Goal: Transaction & Acquisition: Purchase product/service

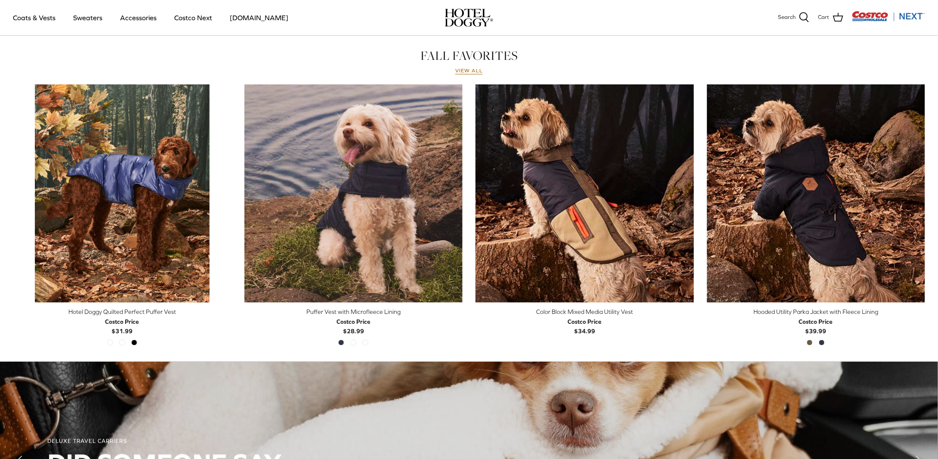
scroll to position [388, 0]
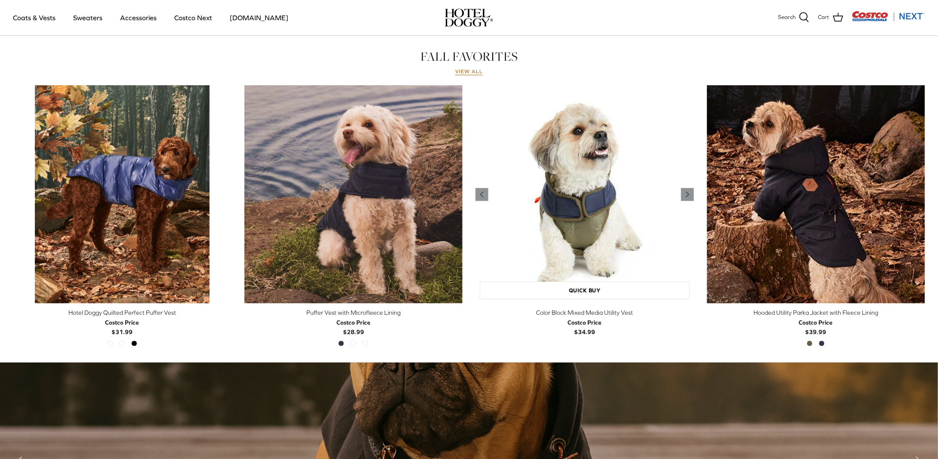
click at [561, 173] on img "Color Block Mixed Media Utility Vest" at bounding box center [585, 194] width 219 height 219
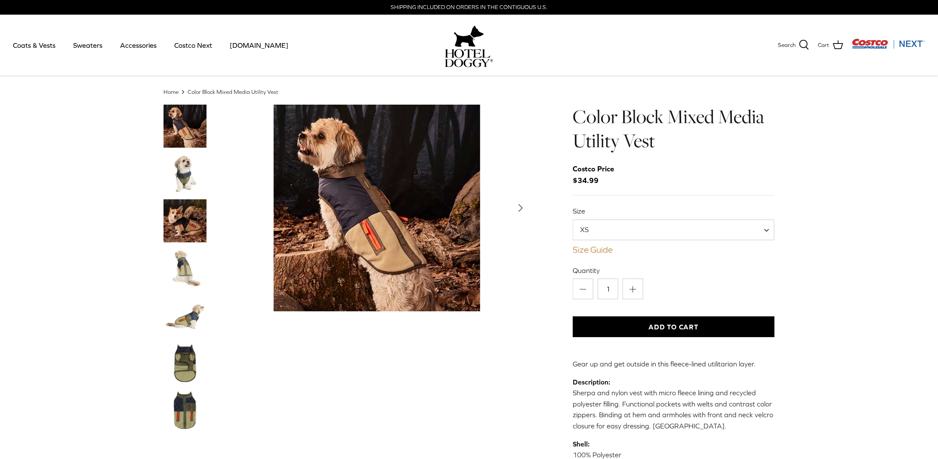
click at [600, 250] on link "Size Guide" at bounding box center [674, 249] width 202 height 10
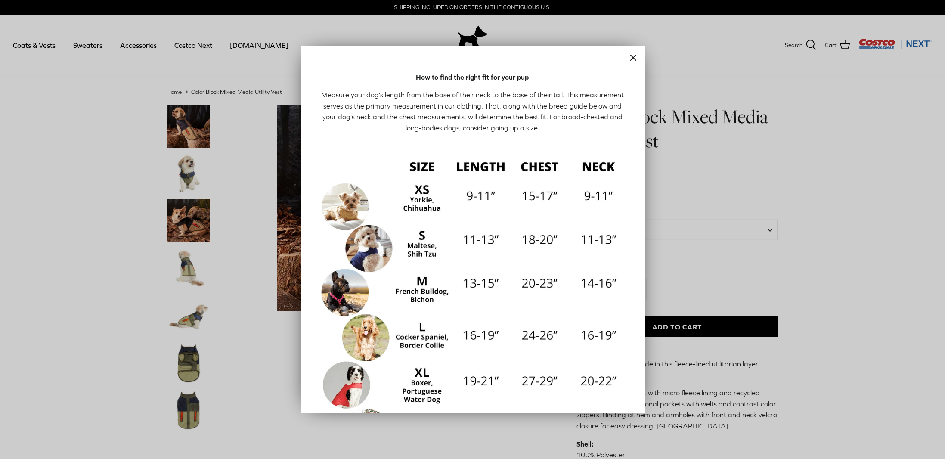
click at [336, 281] on img at bounding box center [473, 307] width 310 height 310
click at [628, 56] on icon "Close" at bounding box center [633, 58] width 10 height 10
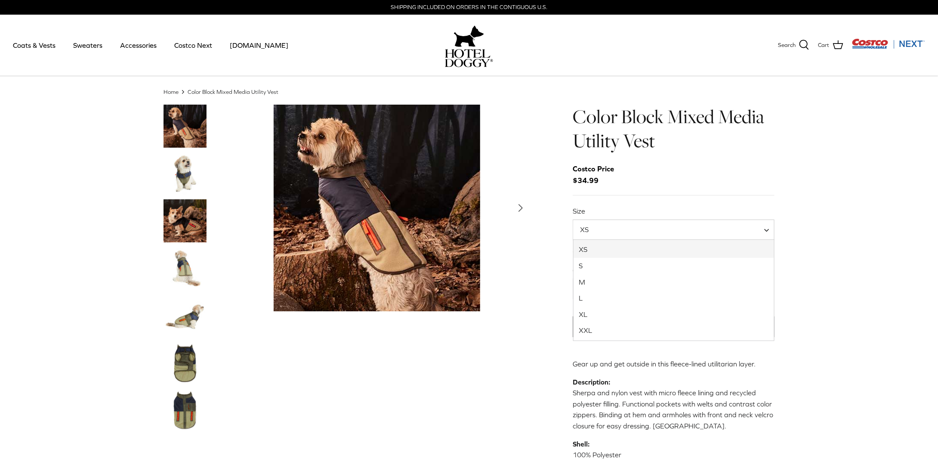
click at [762, 227] on span "XS" at bounding box center [674, 230] width 202 height 21
select select "M"
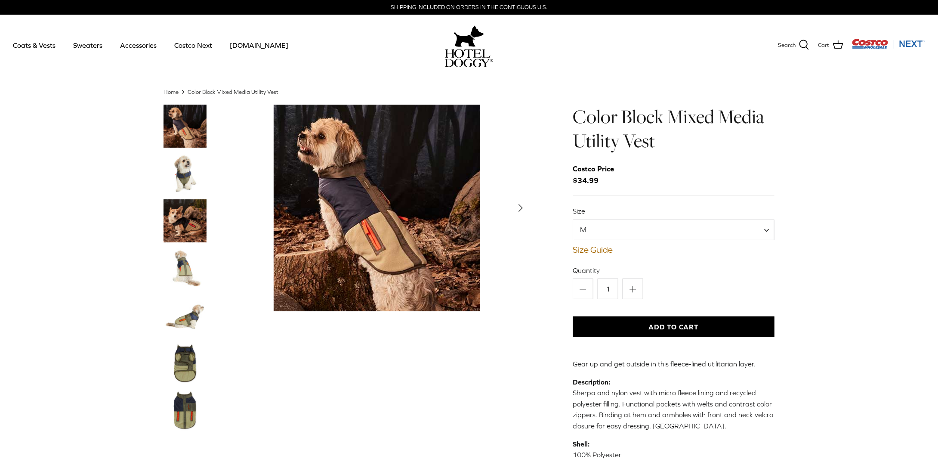
click at [186, 267] on img "Thumbnail Link" at bounding box center [185, 268] width 43 height 43
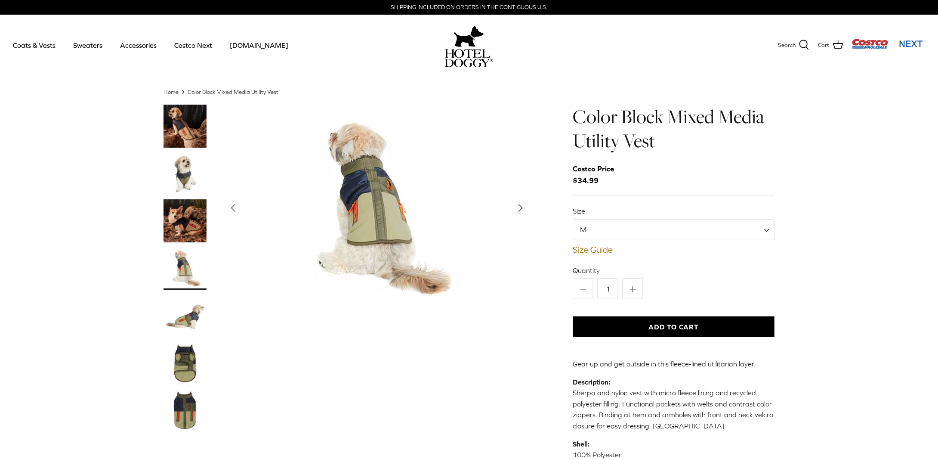
click at [187, 314] on img "Thumbnail Link" at bounding box center [185, 315] width 43 height 43
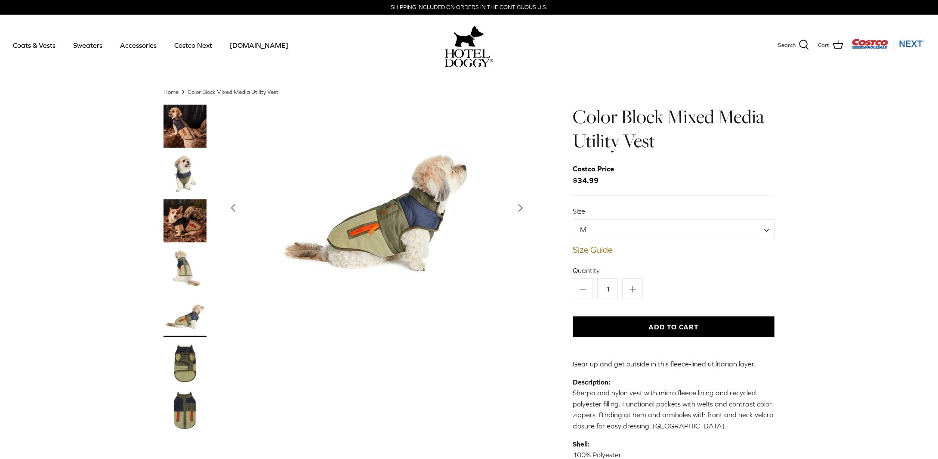
click at [186, 346] on img "Thumbnail Link" at bounding box center [185, 362] width 43 height 43
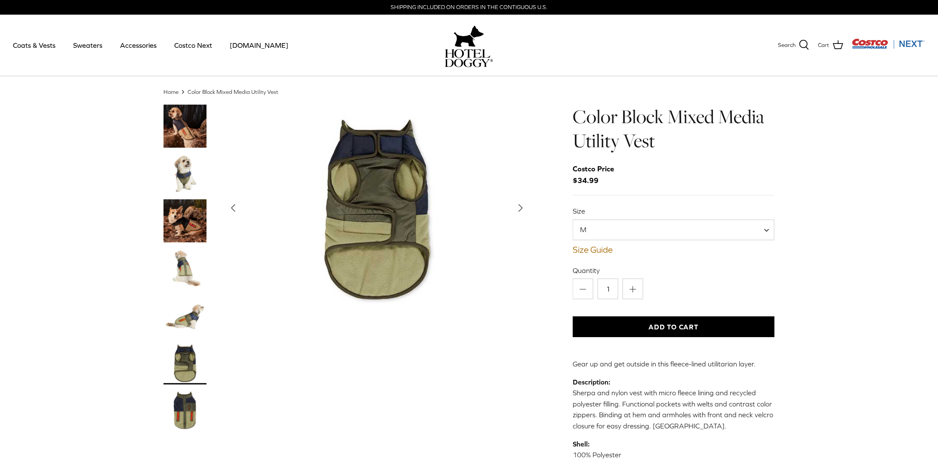
click at [182, 408] on img "Thumbnail Link" at bounding box center [185, 410] width 43 height 43
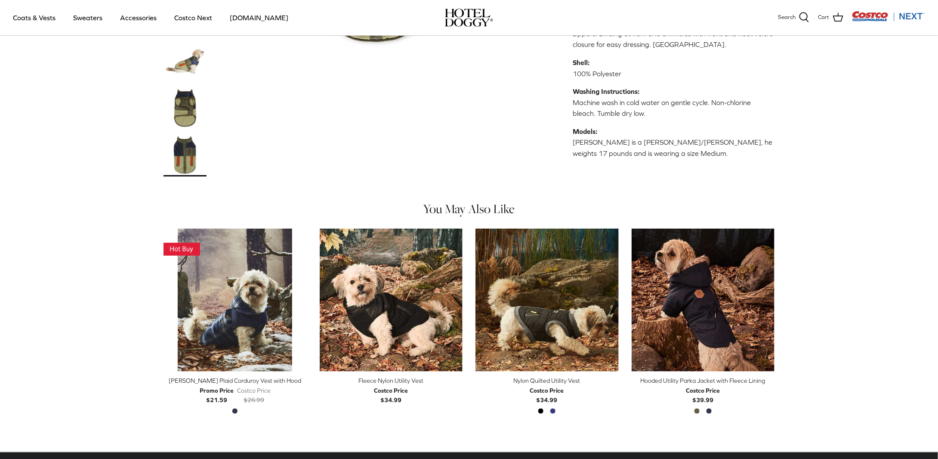
scroll to position [334, 0]
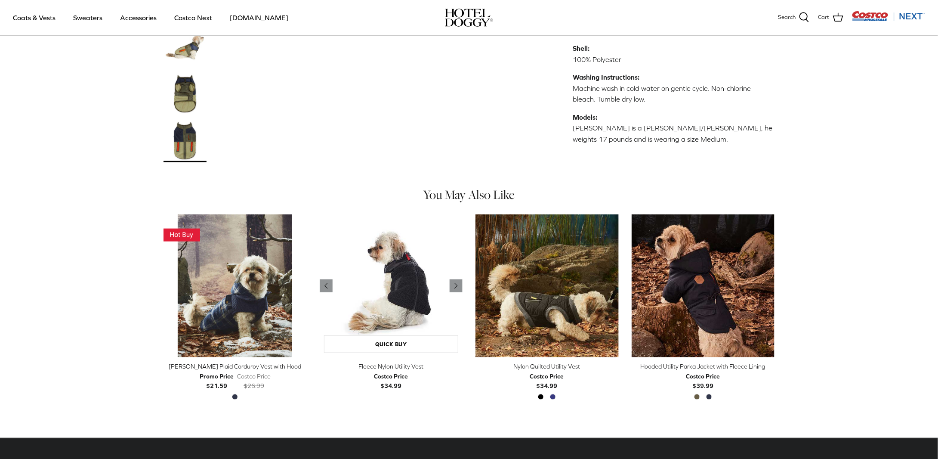
click at [403, 279] on img "Fleece Nylon Utility Vest" at bounding box center [391, 285] width 143 height 143
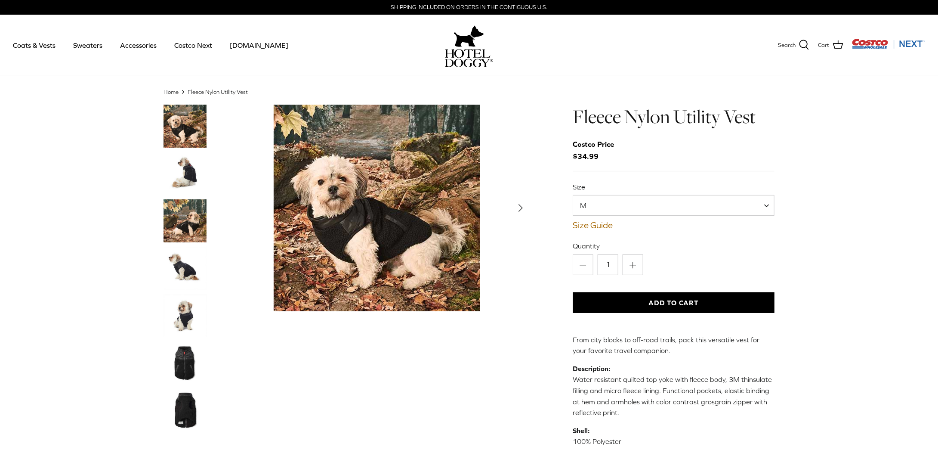
click at [191, 217] on img "Thumbnail Link" at bounding box center [185, 220] width 43 height 43
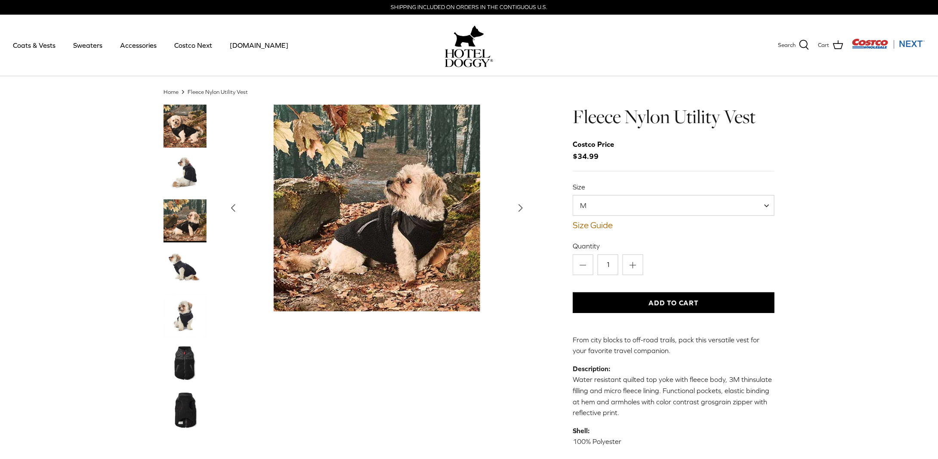
click at [181, 304] on img "Thumbnail Link" at bounding box center [185, 315] width 43 height 43
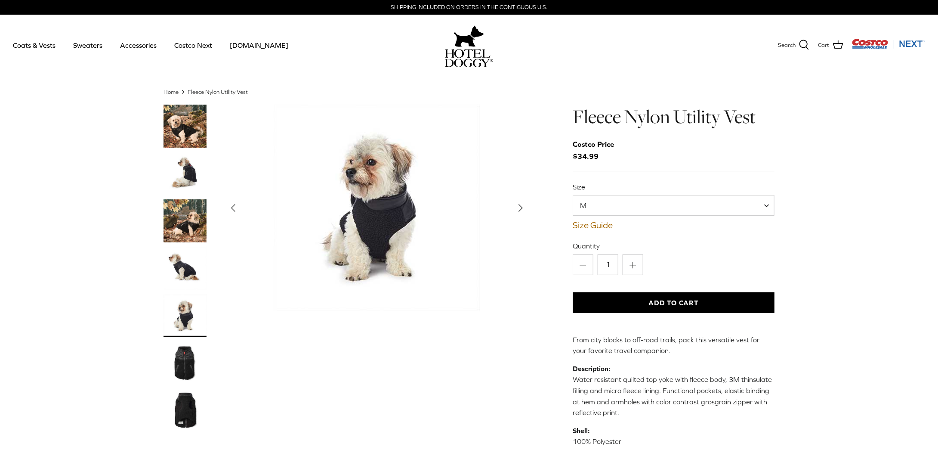
click at [192, 363] on img "Thumbnail Link" at bounding box center [185, 362] width 43 height 43
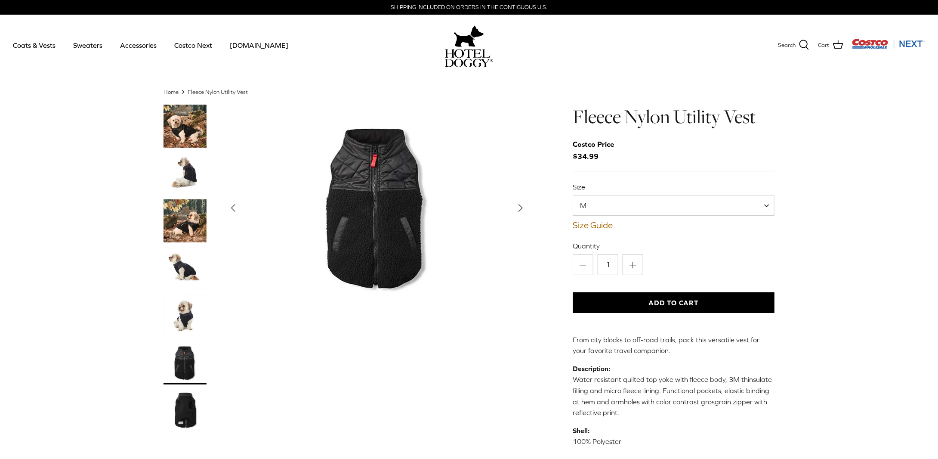
click at [189, 171] on img "Thumbnail Link" at bounding box center [185, 173] width 43 height 43
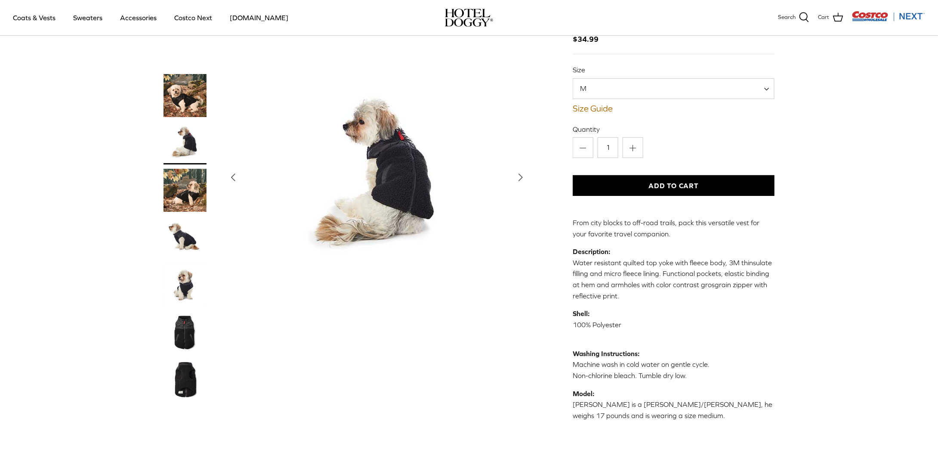
scroll to position [53, 0]
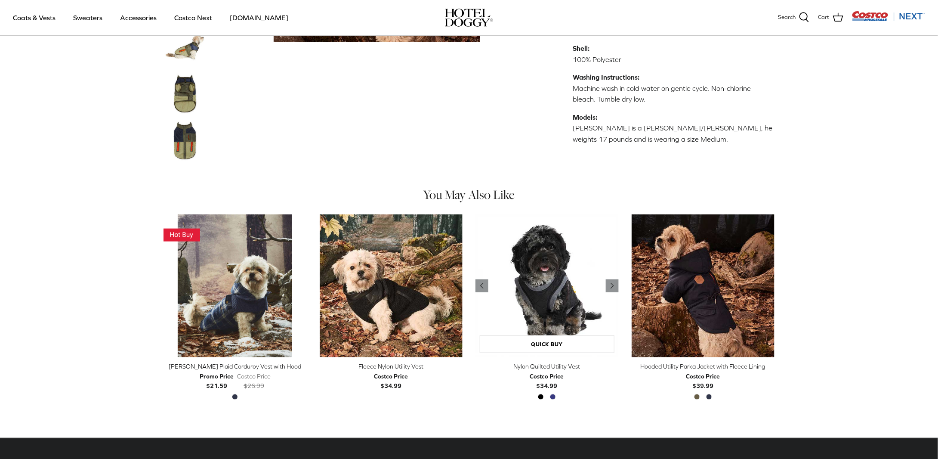
click at [578, 288] on img "Nylon Quilted Utility Vest" at bounding box center [547, 285] width 143 height 143
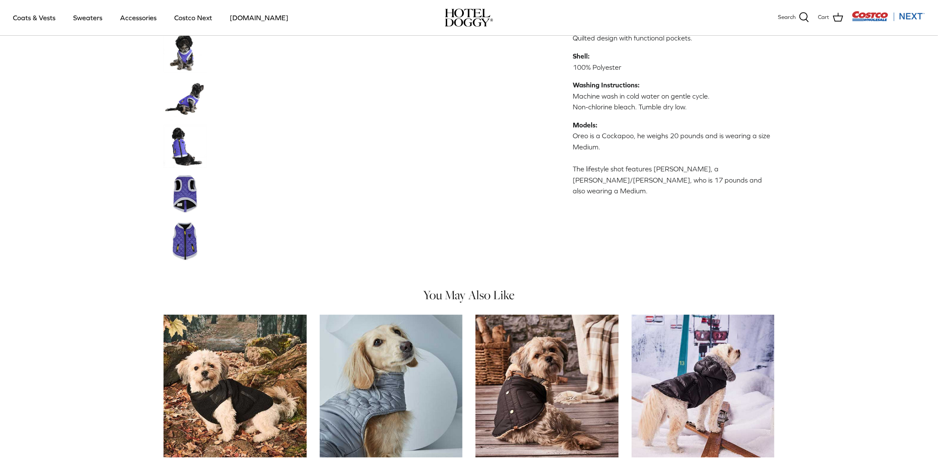
scroll to position [378, 0]
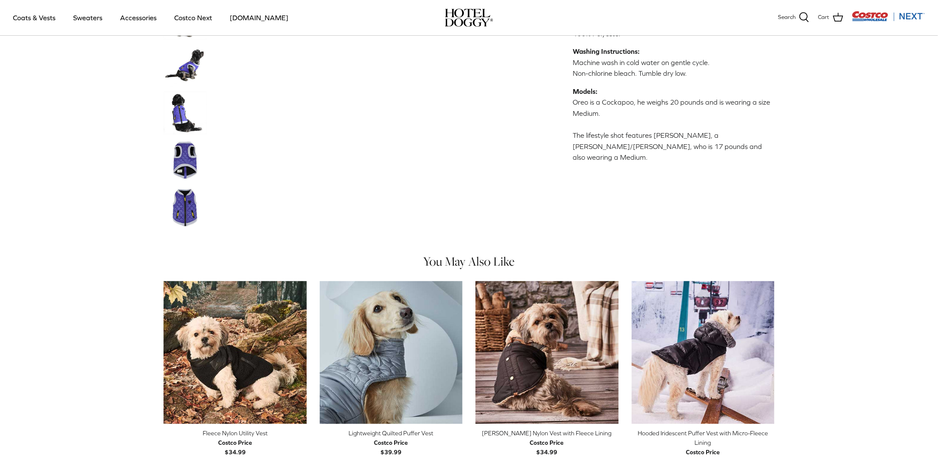
click at [190, 65] on img "Thumbnail Link" at bounding box center [185, 65] width 43 height 43
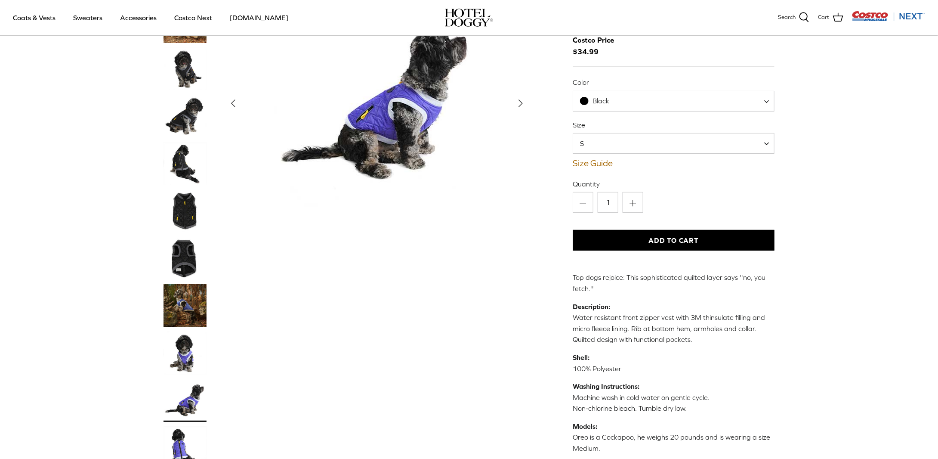
scroll to position [0, 0]
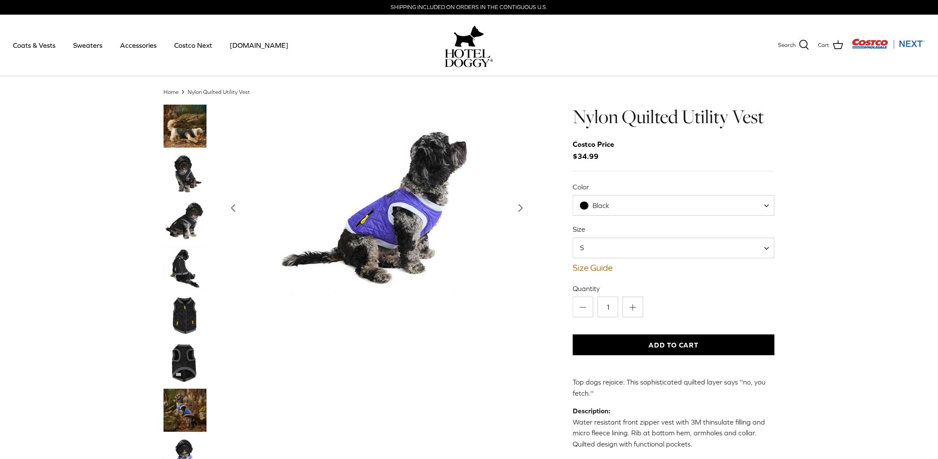
click at [182, 162] on img "Thumbnail Link" at bounding box center [185, 173] width 43 height 43
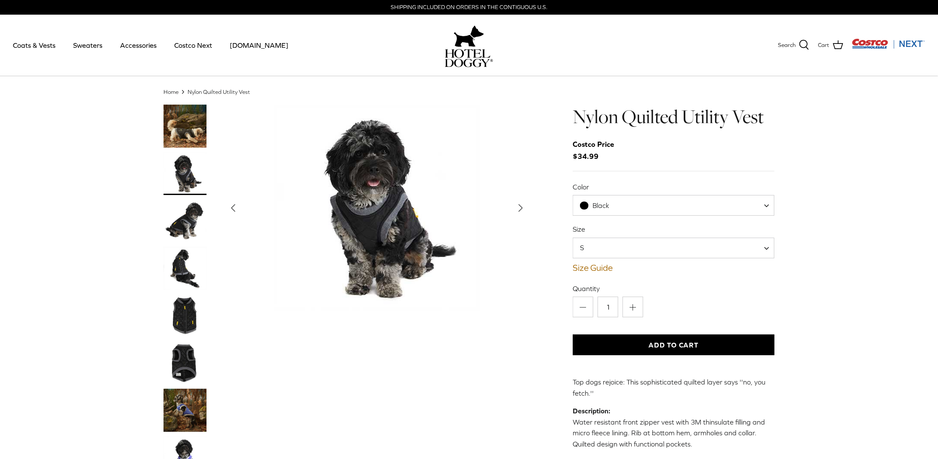
click at [182, 229] on img "Thumbnail Link" at bounding box center [185, 220] width 43 height 43
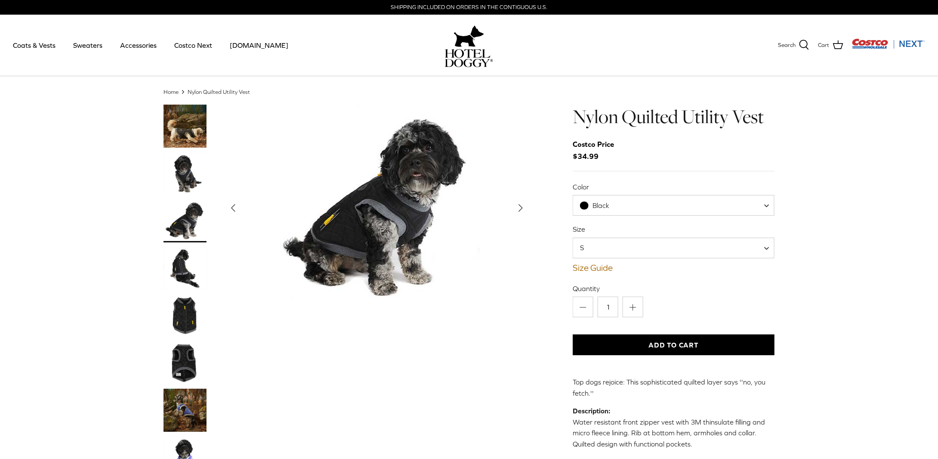
click at [179, 266] on img "Thumbnail Link" at bounding box center [185, 268] width 43 height 43
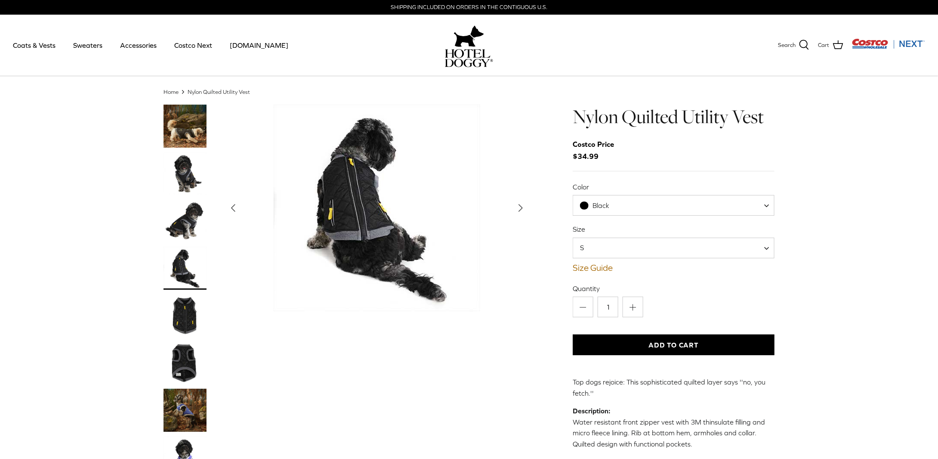
click at [178, 311] on img "Thumbnail Link" at bounding box center [185, 315] width 43 height 43
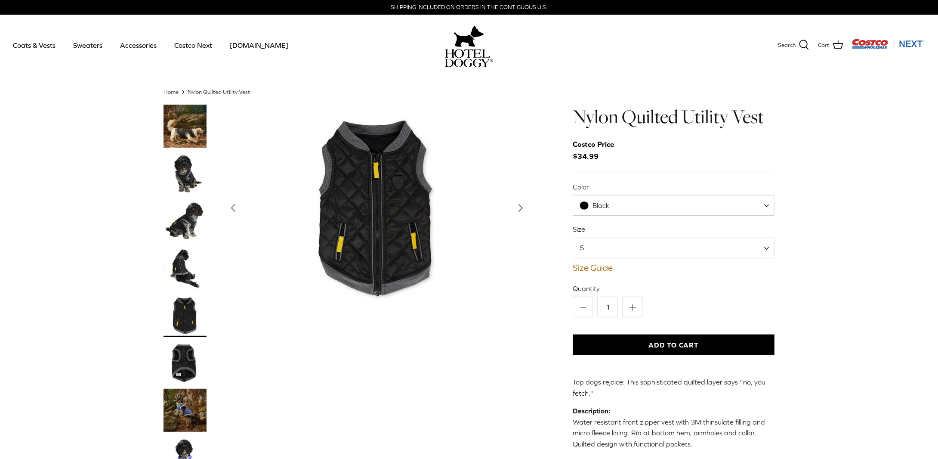
click at [179, 364] on img "Thumbnail Link" at bounding box center [185, 362] width 43 height 43
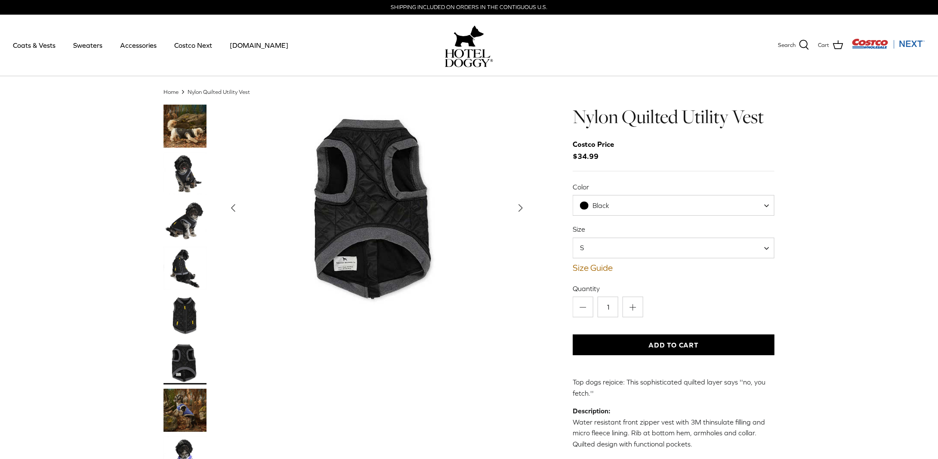
click at [179, 403] on img "Thumbnail Link" at bounding box center [185, 410] width 43 height 43
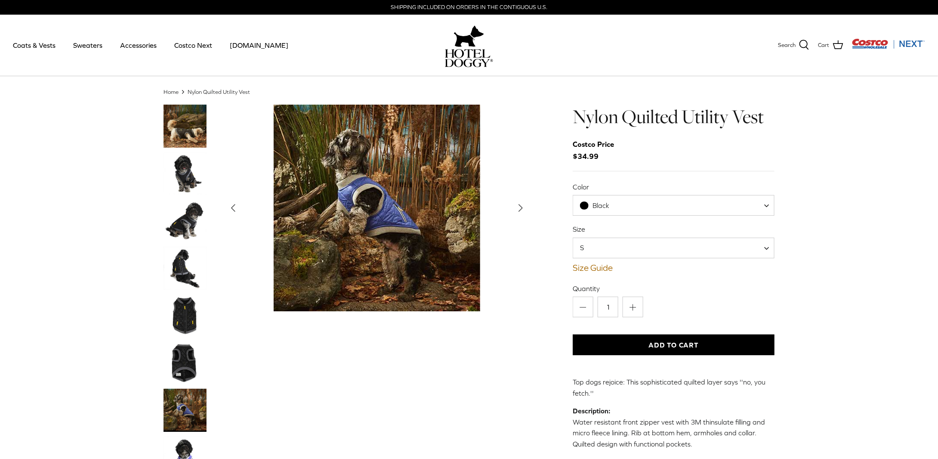
click at [765, 205] on span "Black" at bounding box center [674, 205] width 202 height 21
select select "Clematis Blue"
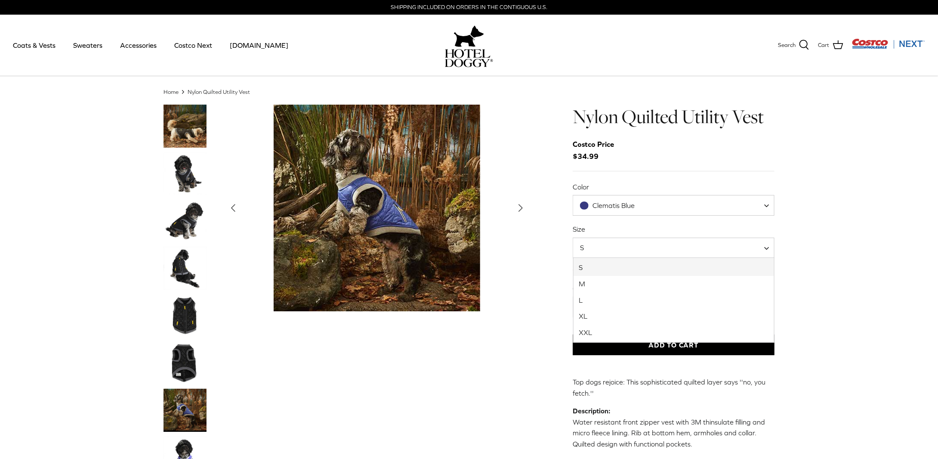
click at [769, 248] on span at bounding box center [770, 248] width 9 height 21
select select "M"
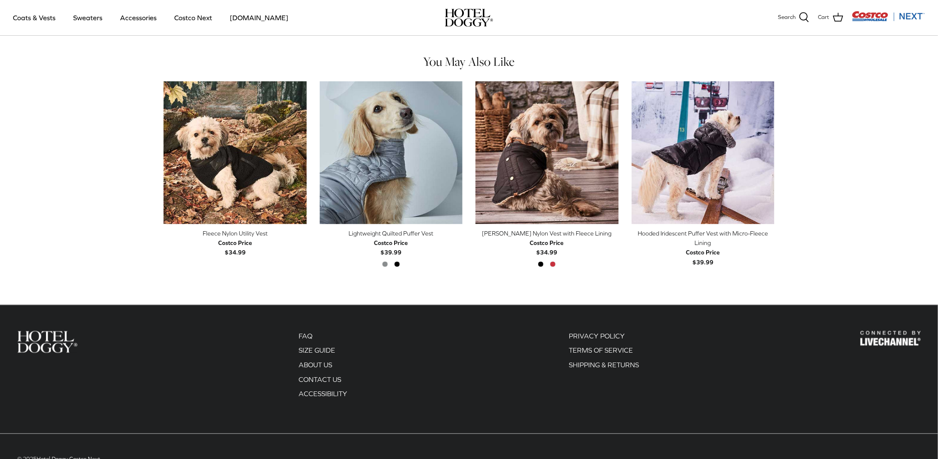
scroll to position [578, 0]
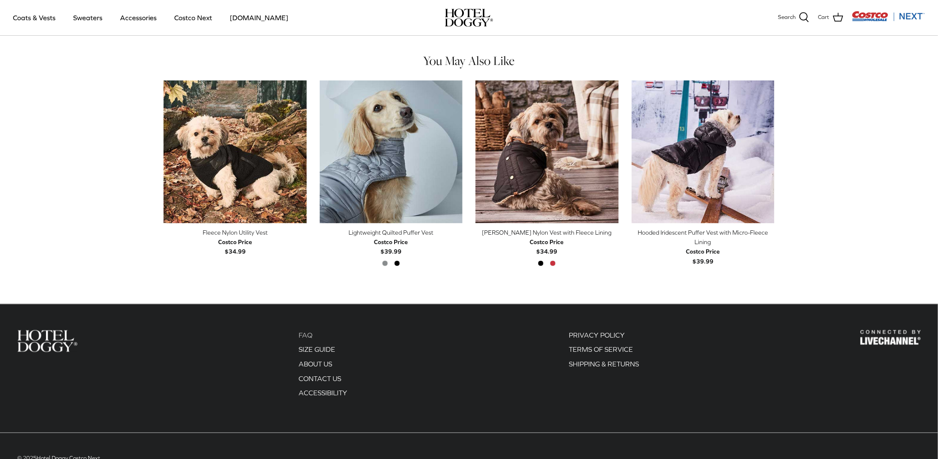
click at [312, 337] on link "FAQ" at bounding box center [306, 335] width 14 height 8
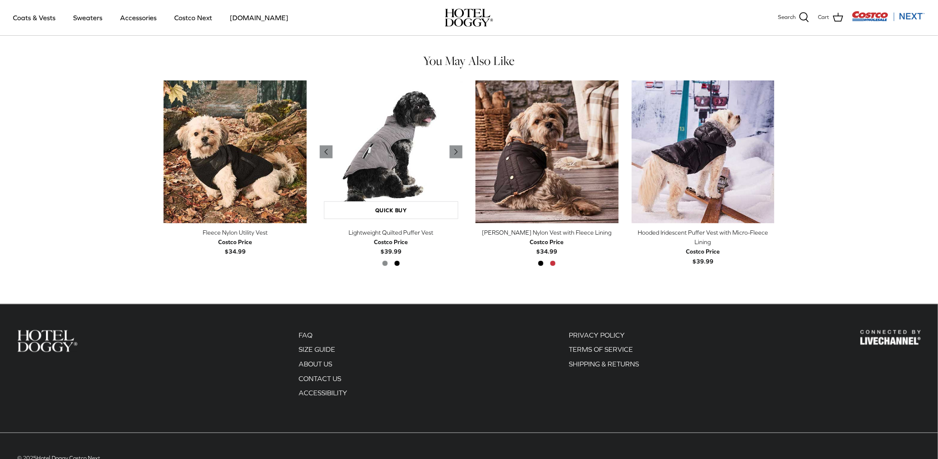
click at [369, 172] on img "Lightweight Quilted Puffer Vest" at bounding box center [391, 151] width 143 height 143
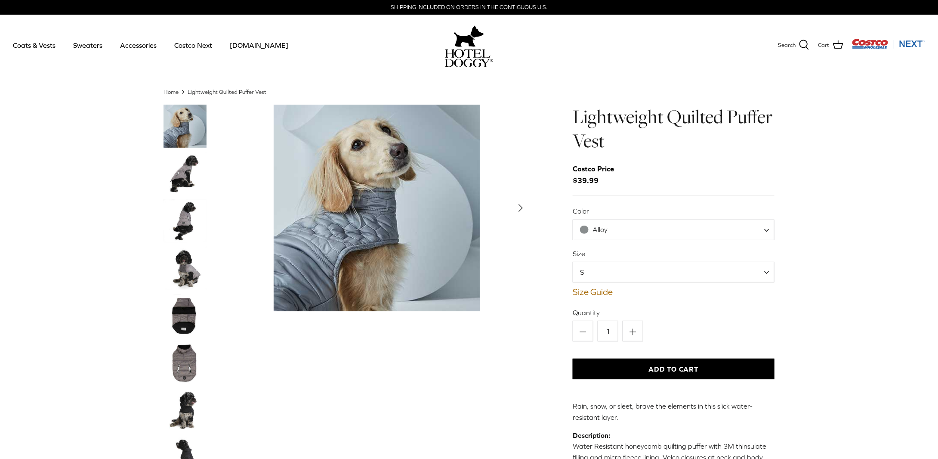
click at [180, 168] on img "Thumbnail Link" at bounding box center [185, 173] width 43 height 43
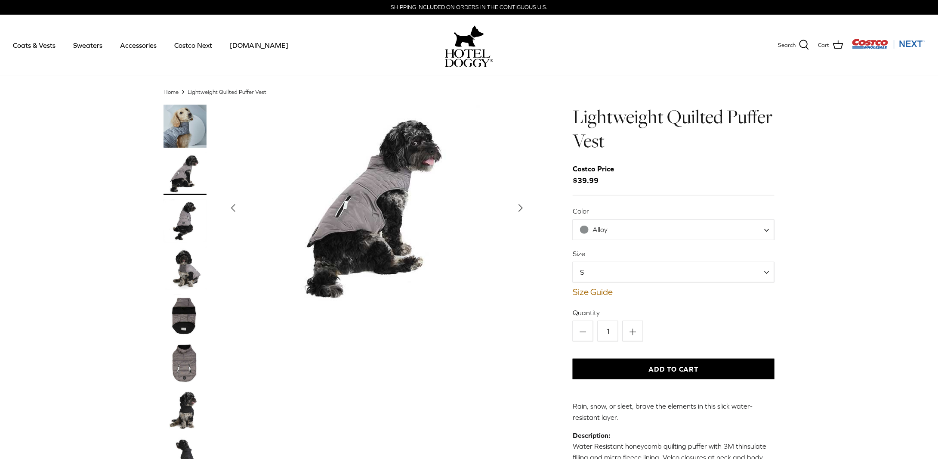
click at [184, 218] on img "Thumbnail Link" at bounding box center [185, 220] width 43 height 43
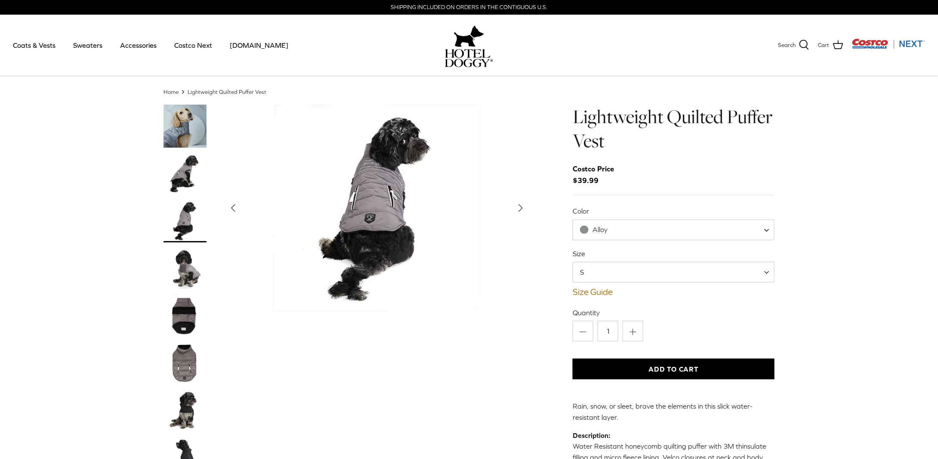
click at [184, 268] on img "Thumbnail Link" at bounding box center [185, 268] width 43 height 43
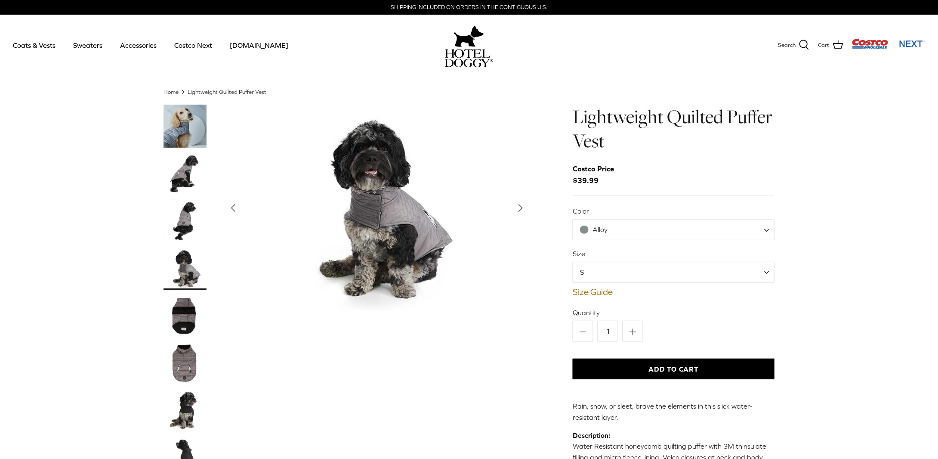
click at [189, 312] on img "Thumbnail Link" at bounding box center [185, 315] width 43 height 43
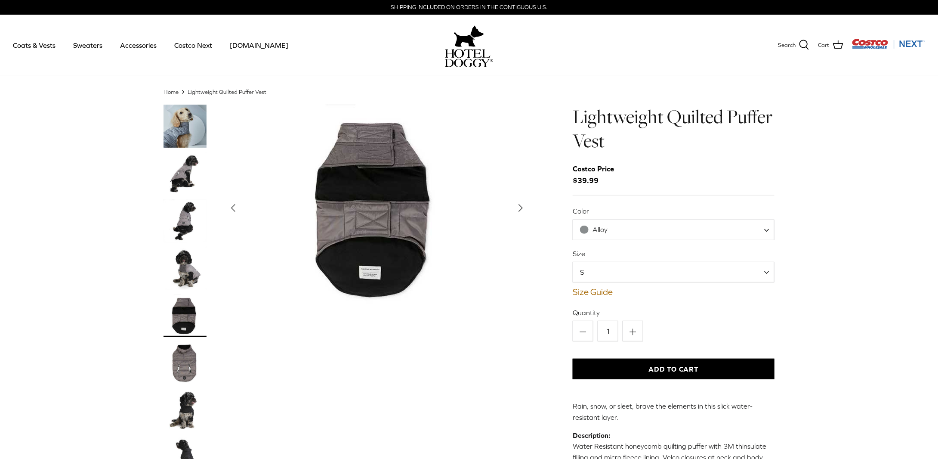
click at [186, 400] on img "Thumbnail Link" at bounding box center [185, 410] width 43 height 43
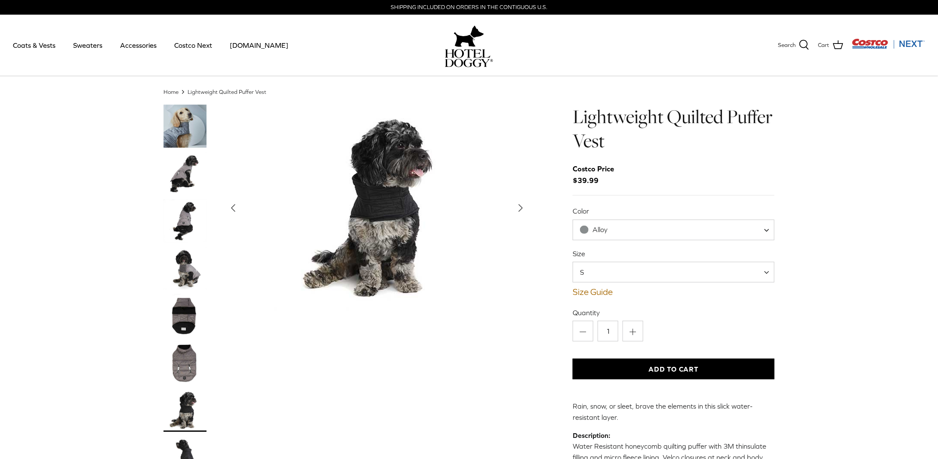
click at [199, 268] on img "Thumbnail Link" at bounding box center [185, 268] width 43 height 43
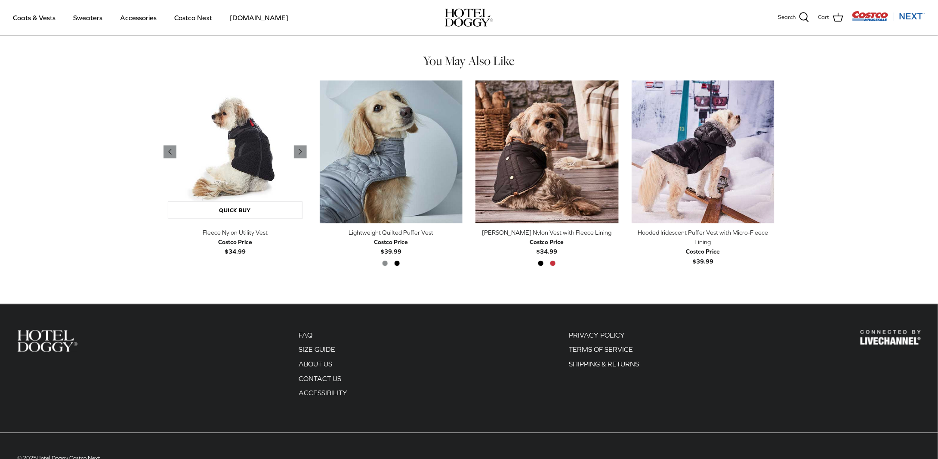
click at [225, 147] on img "Fleece Nylon Utility Vest" at bounding box center [235, 151] width 143 height 143
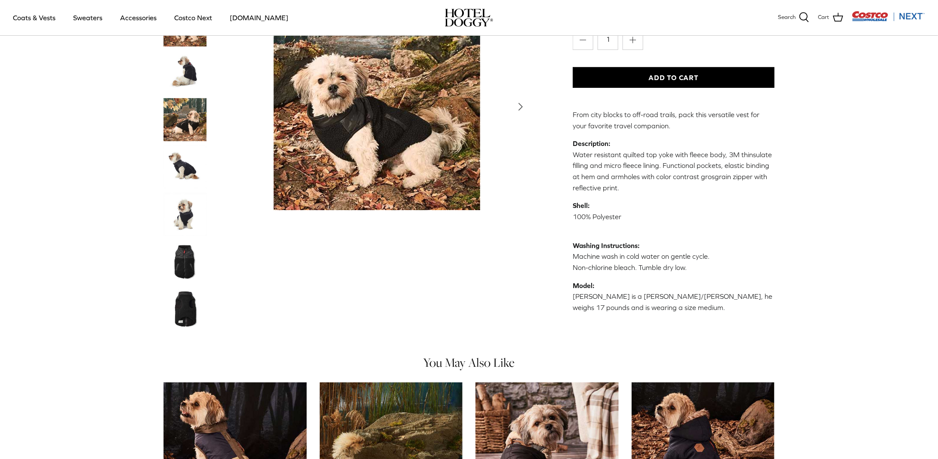
scroll to position [146, 0]
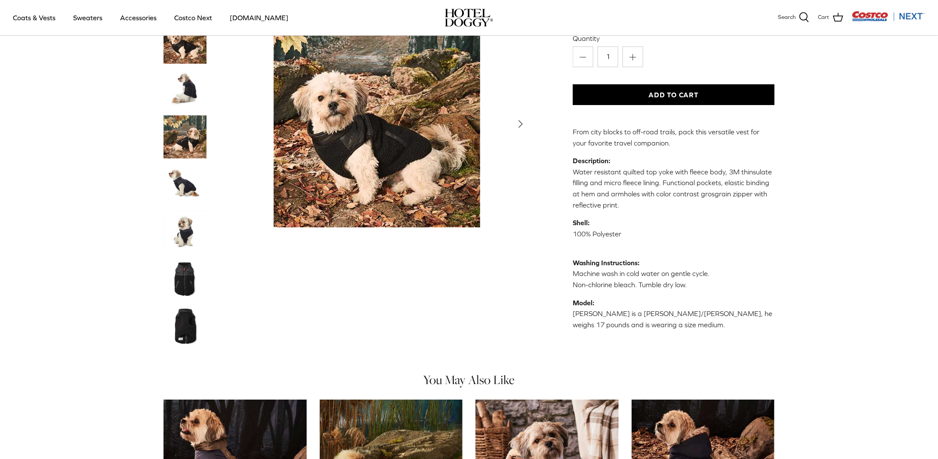
click at [181, 186] on img "Thumbnail Link" at bounding box center [185, 183] width 43 height 43
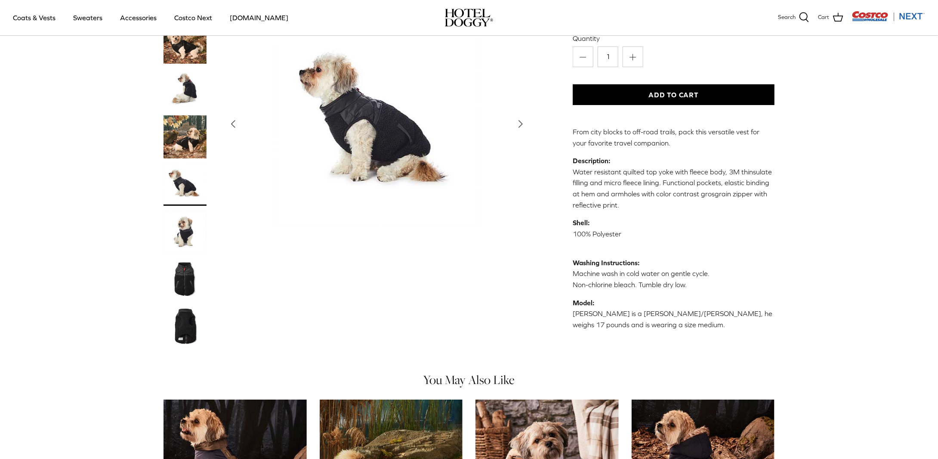
click at [523, 123] on icon "Right" at bounding box center [521, 124] width 14 height 14
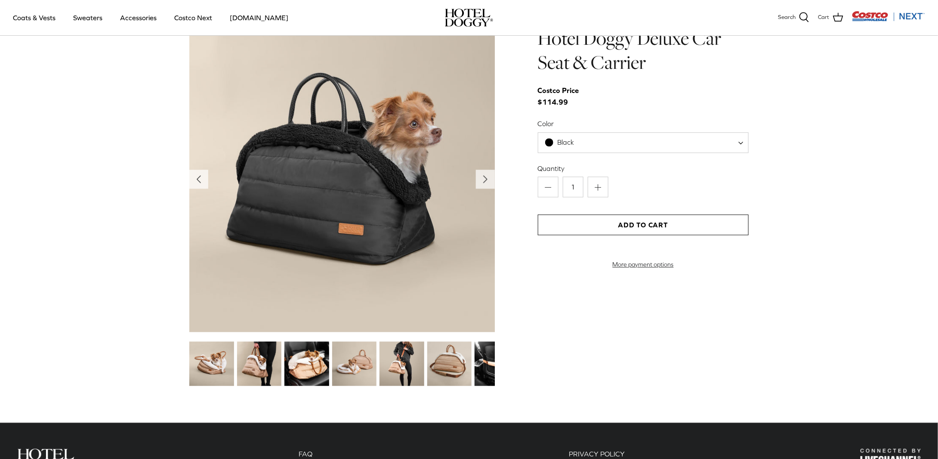
scroll to position [923, 0]
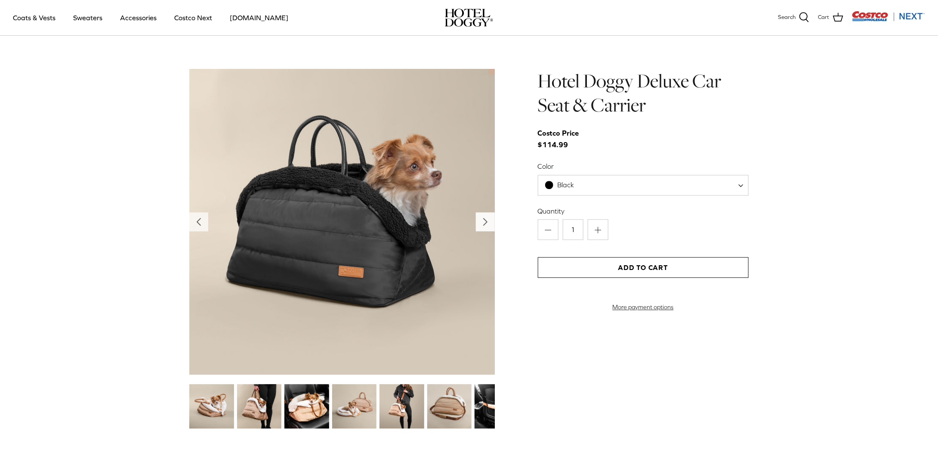
click at [479, 219] on icon "Right" at bounding box center [486, 222] width 14 height 14
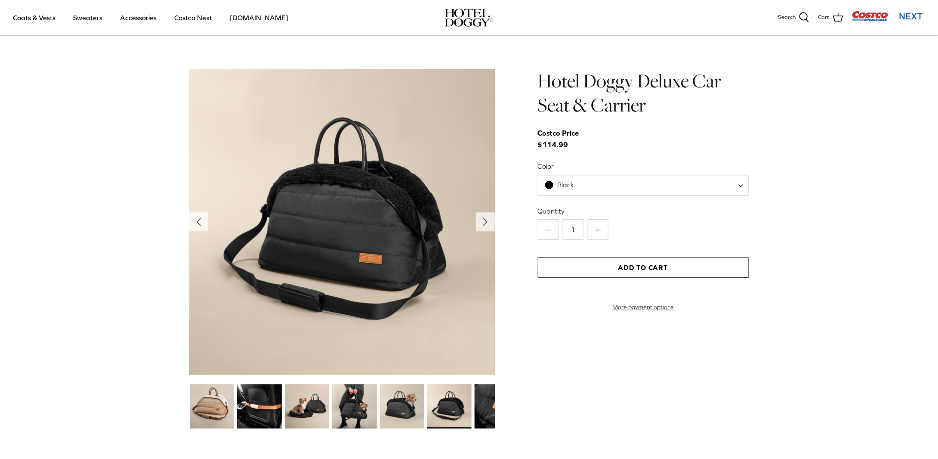
click at [361, 402] on img at bounding box center [354, 406] width 44 height 44
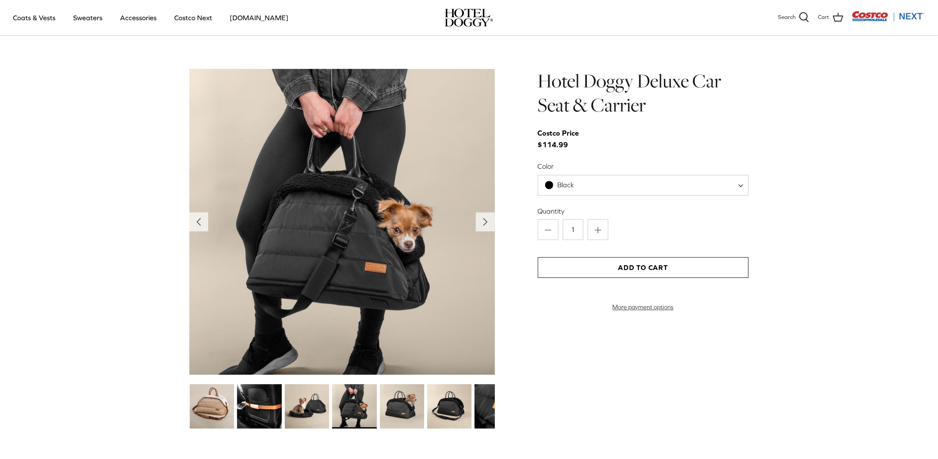
click at [404, 402] on img at bounding box center [402, 406] width 44 height 44
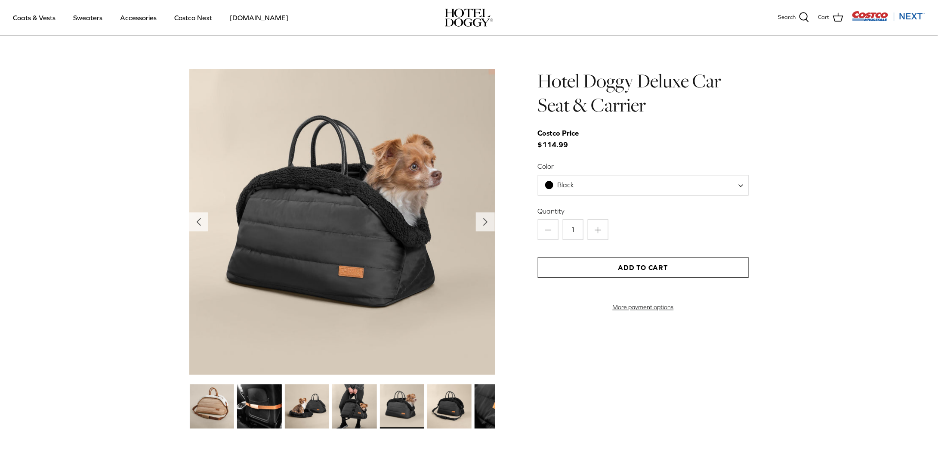
click at [217, 404] on img at bounding box center [212, 406] width 44 height 44
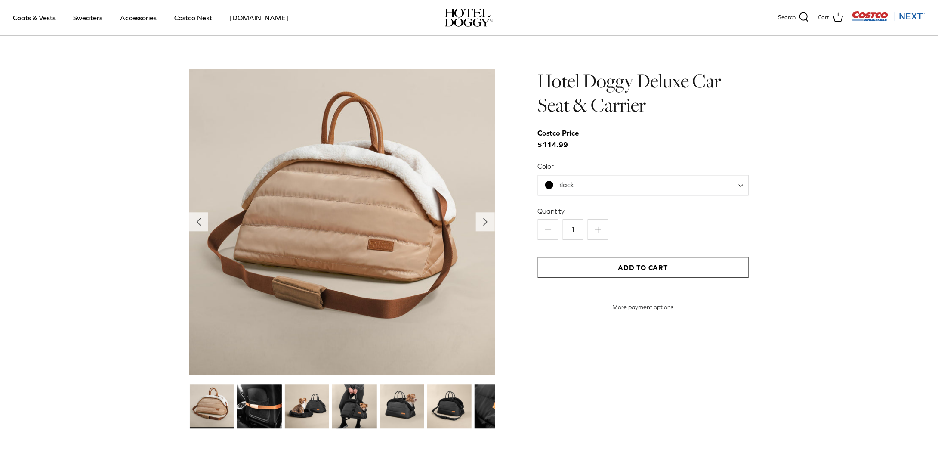
click at [480, 411] on img at bounding box center [497, 406] width 44 height 44
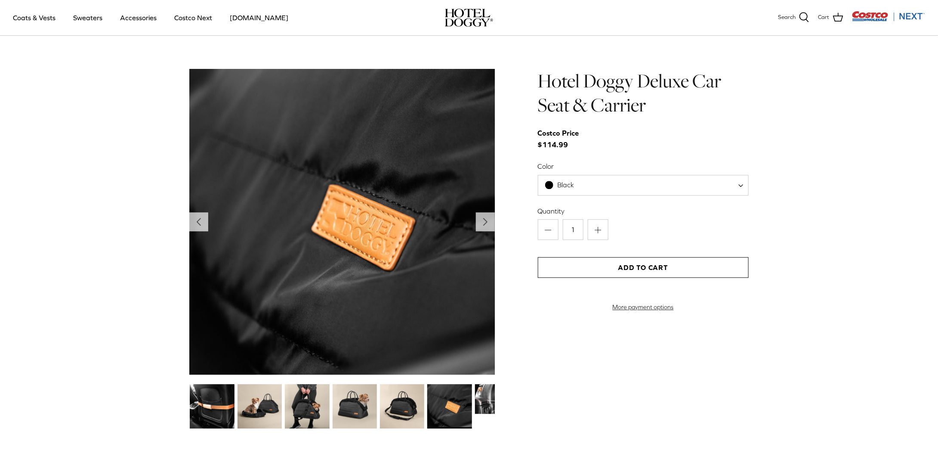
click at [486, 400] on img at bounding box center [497, 399] width 44 height 30
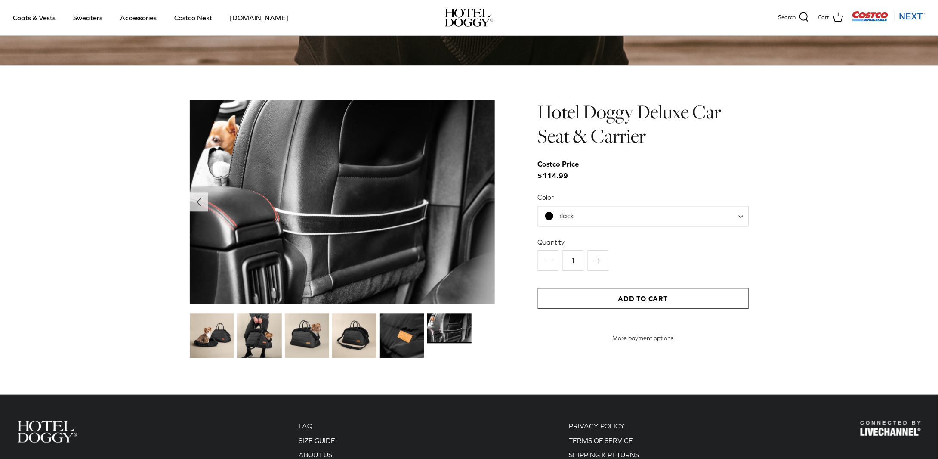
scroll to position [905, 0]
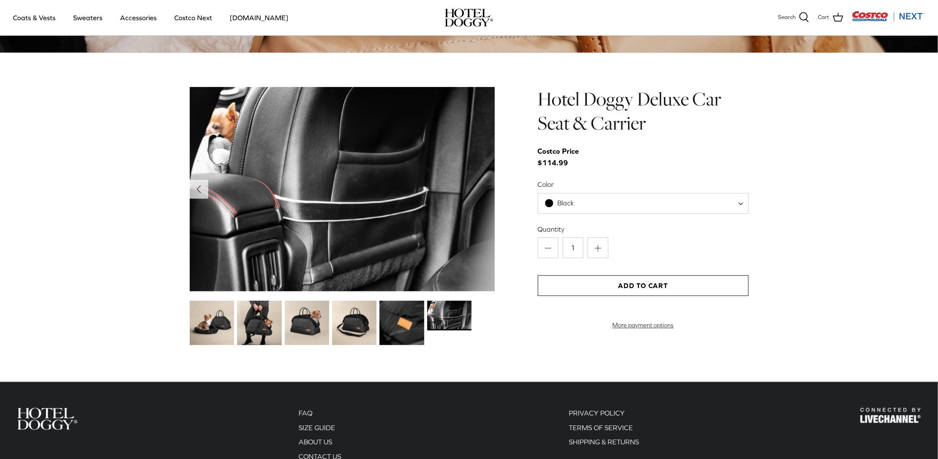
click at [739, 204] on span "Black" at bounding box center [643, 203] width 211 height 21
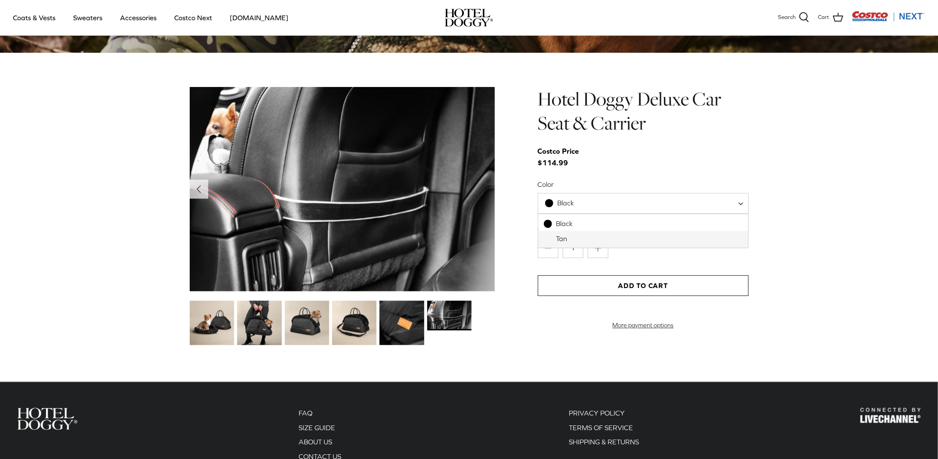
select select "Tan"
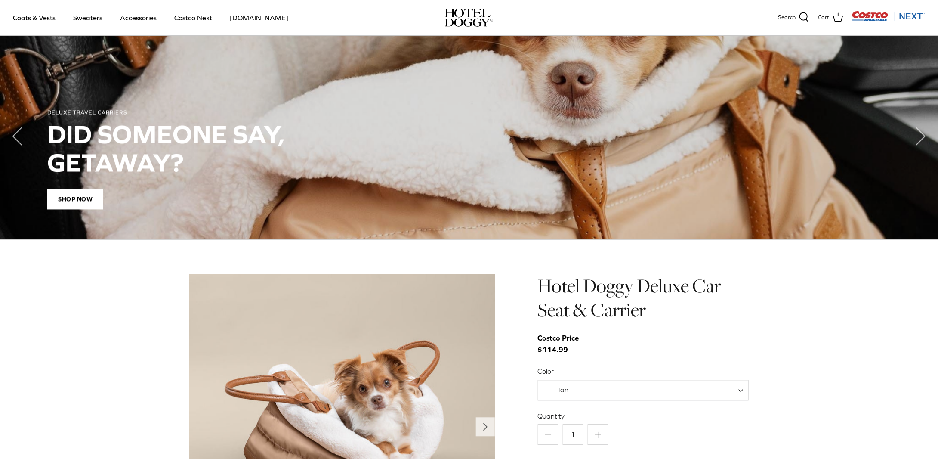
scroll to position [702, 0]
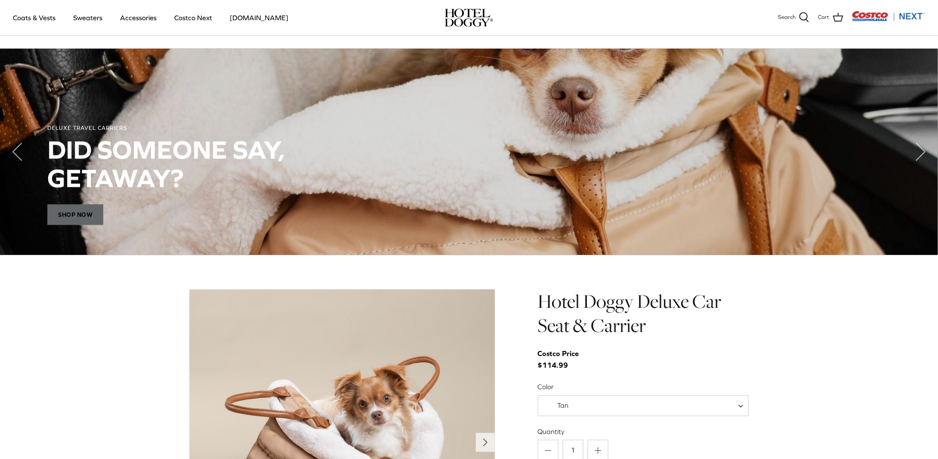
click at [99, 214] on span "Shop Now" at bounding box center [75, 214] width 56 height 21
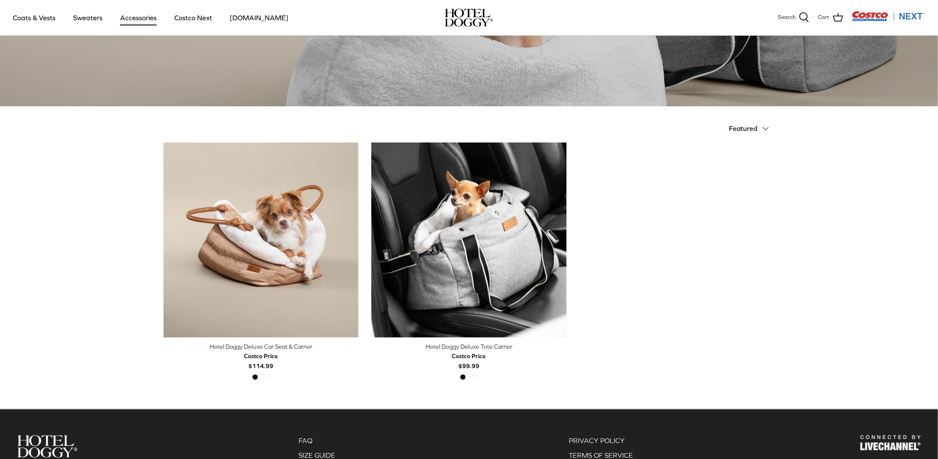
scroll to position [121, 0]
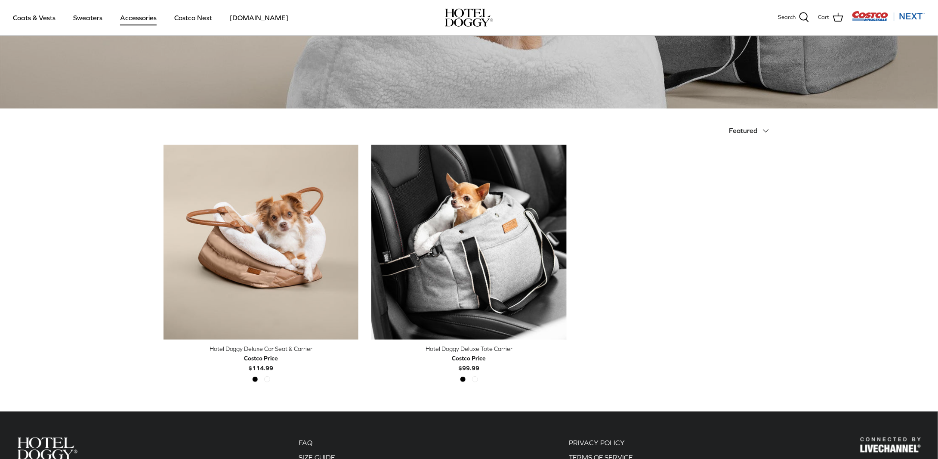
click at [746, 130] on span "Featured" at bounding box center [743, 131] width 28 height 8
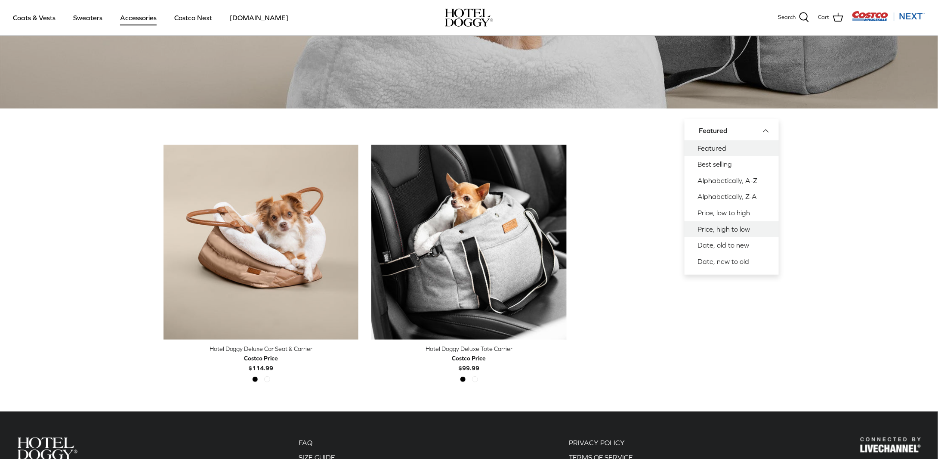
click at [739, 230] on link "Price, high to low" at bounding box center [732, 229] width 94 height 16
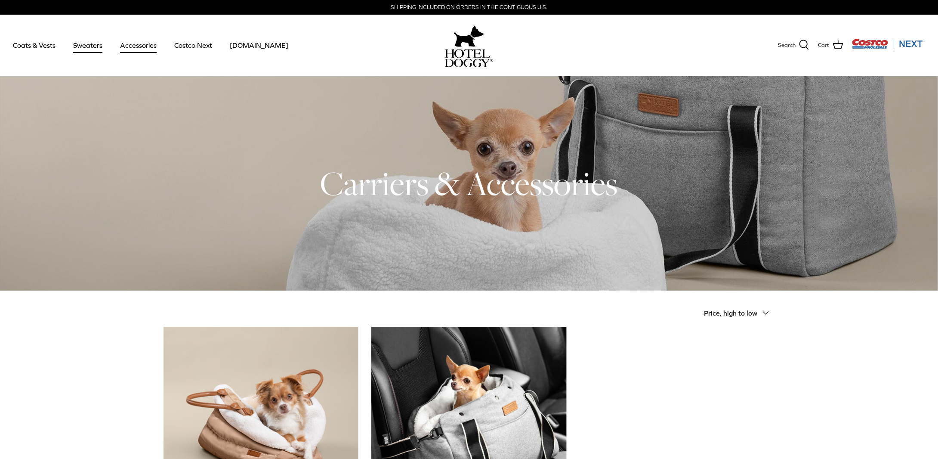
click at [85, 43] on link "Sweaters" at bounding box center [87, 45] width 45 height 29
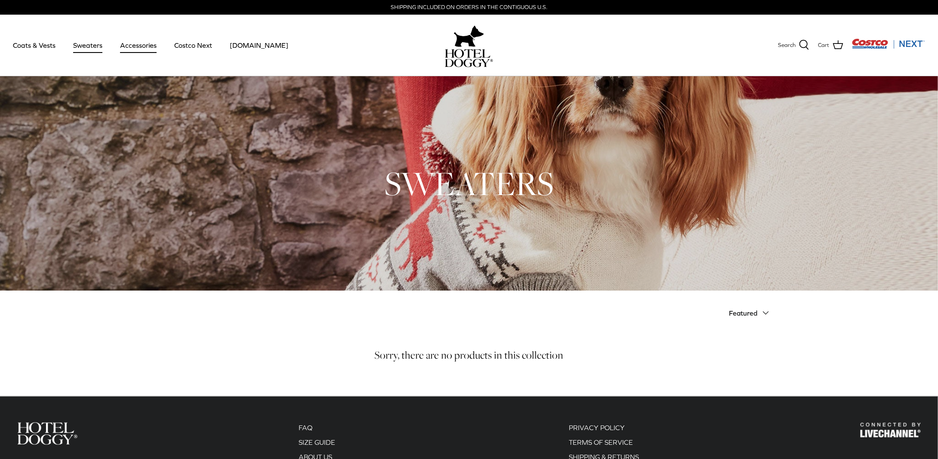
click at [132, 46] on link "Accessories" at bounding box center [138, 45] width 52 height 29
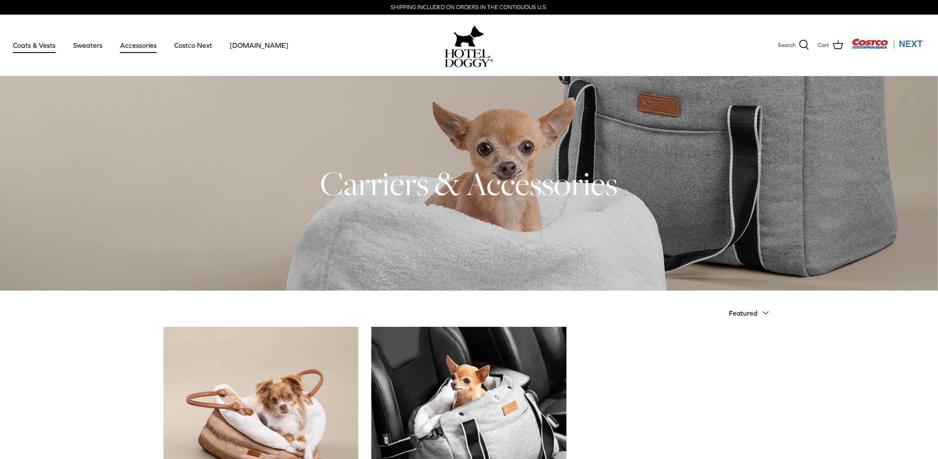
click at [37, 42] on link "Coats & Vests" at bounding box center [34, 45] width 58 height 29
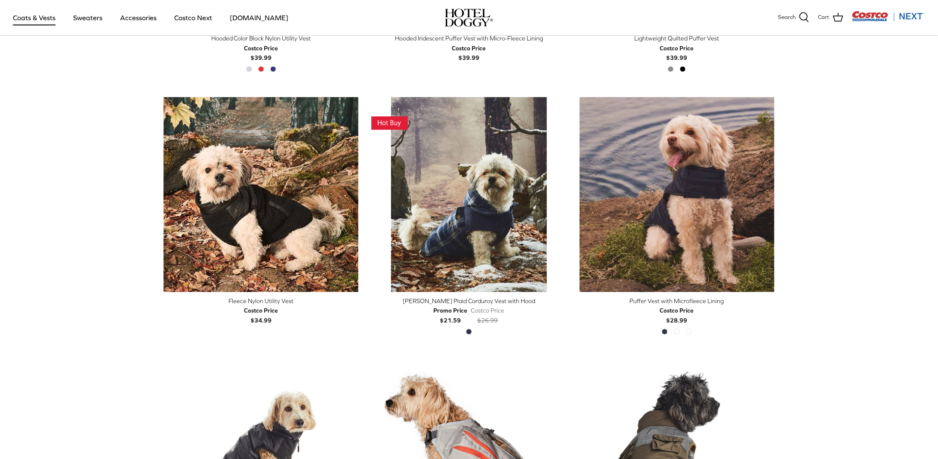
scroll to position [1018, 0]
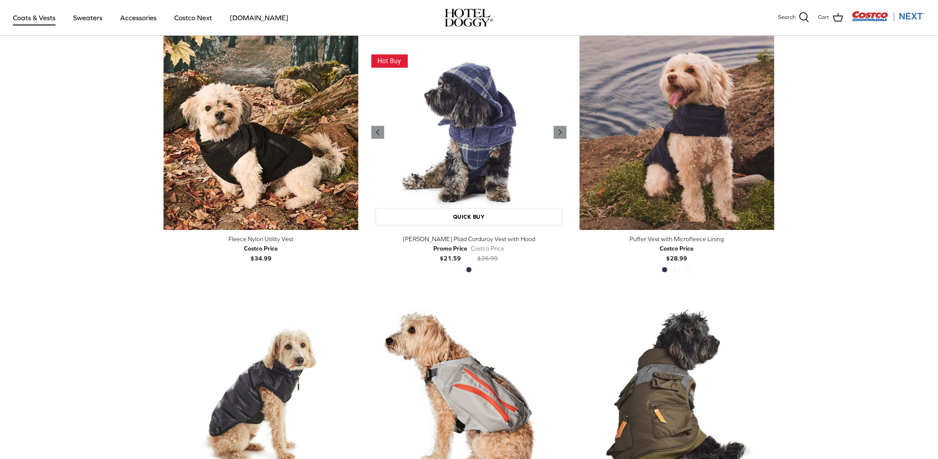
click at [486, 139] on img "Melton Plaid Corduroy Vest with Hood" at bounding box center [468, 132] width 195 height 195
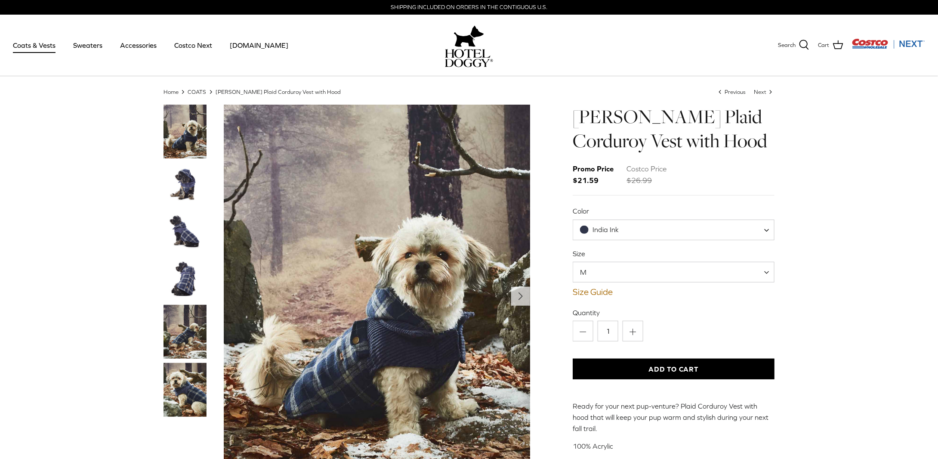
click at [187, 175] on img "Thumbnail Link" at bounding box center [185, 184] width 43 height 43
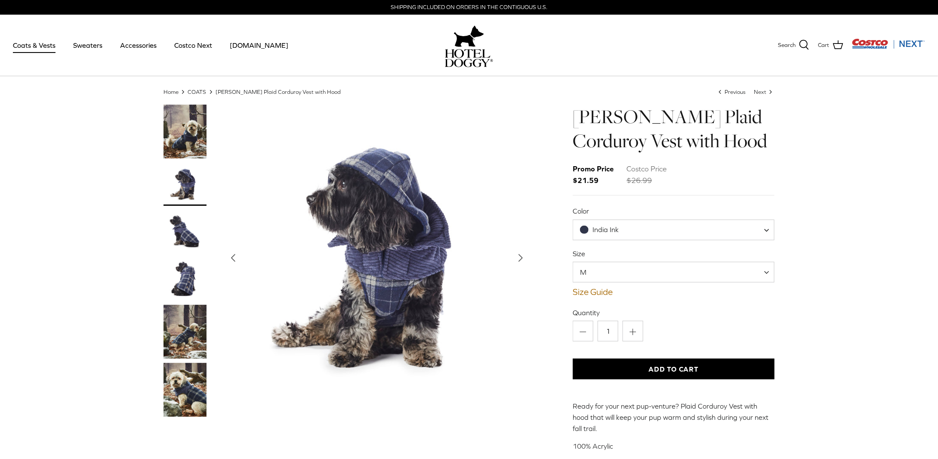
click at [182, 221] on img "Thumbnail Link" at bounding box center [185, 231] width 43 height 43
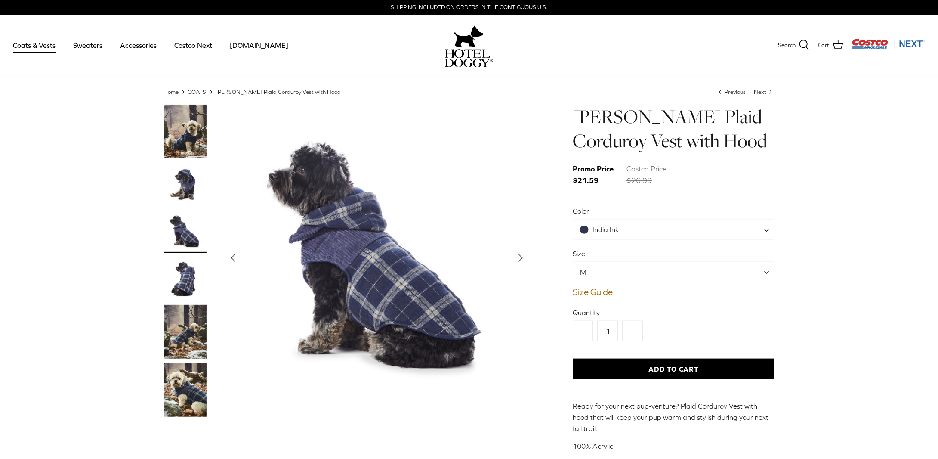
click at [185, 276] on img "Thumbnail Link" at bounding box center [185, 278] width 43 height 43
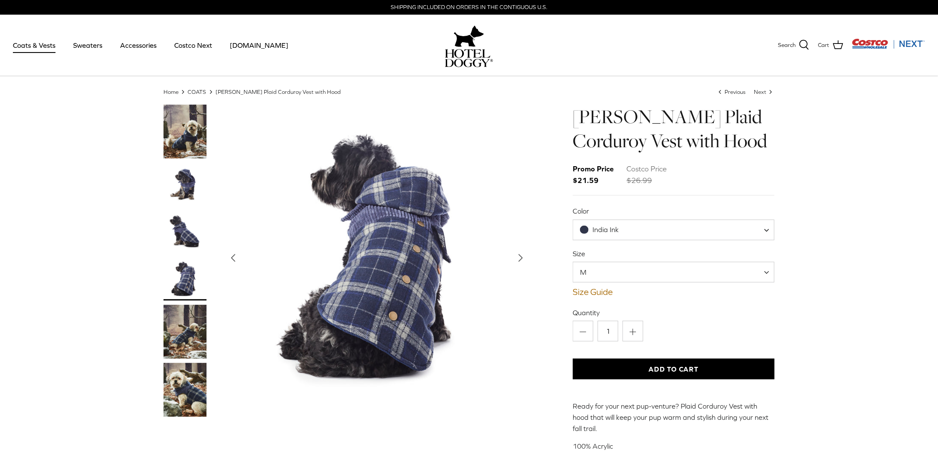
click at [192, 328] on img "Thumbnail Link" at bounding box center [185, 332] width 43 height 54
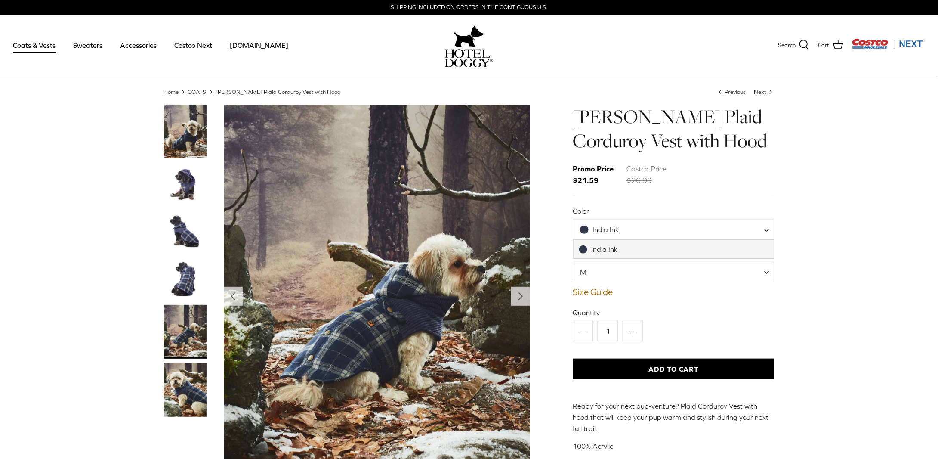
click at [766, 229] on span at bounding box center [770, 230] width 9 height 21
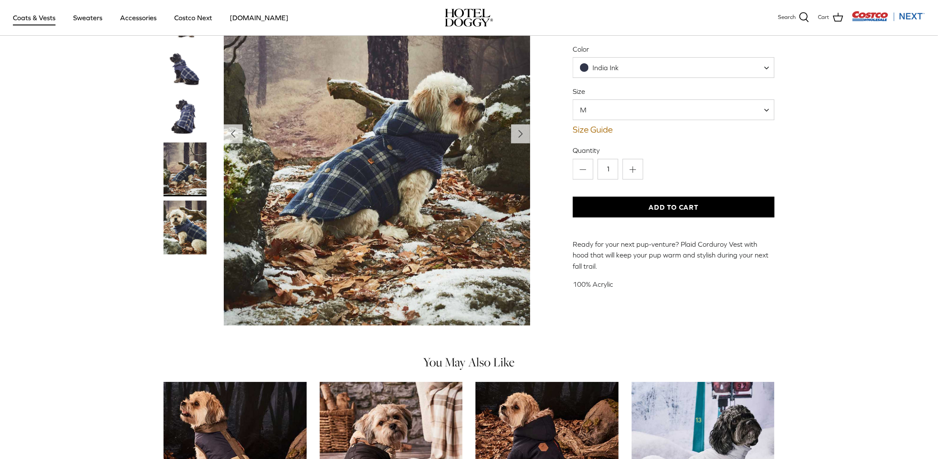
scroll to position [100, 0]
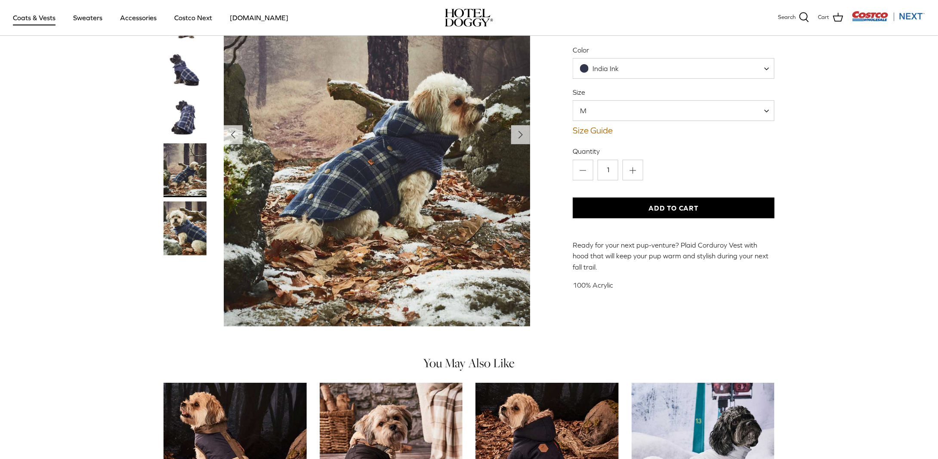
click at [441, 192] on img "Show Gallery" at bounding box center [377, 134] width 306 height 383
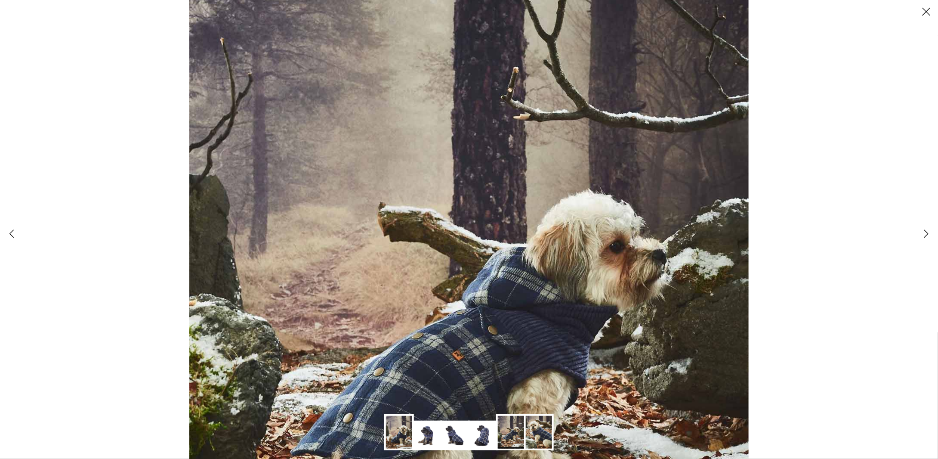
scroll to position [426, 0]
